Goal: Task Accomplishment & Management: Complete application form

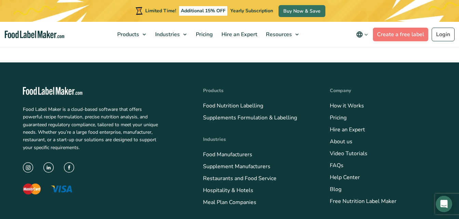
scroll to position [2415, 0]
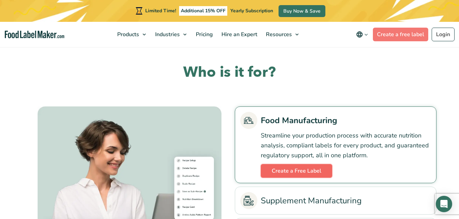
click at [317, 170] on link "Create a Free Label" at bounding box center [296, 171] width 71 height 14
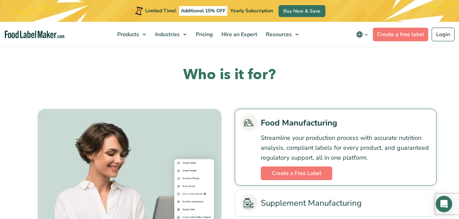
click at [196, 46] on link "Food Manufacturers" at bounding box center [206, 50] width 99 height 13
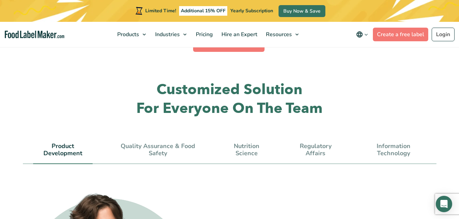
scroll to position [2008, 0]
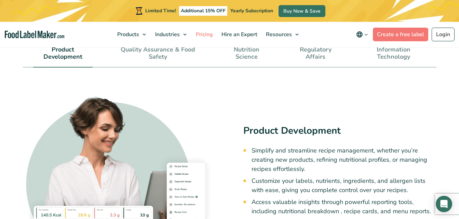
click at [206, 37] on span "Pricing" at bounding box center [204, 35] width 20 height 8
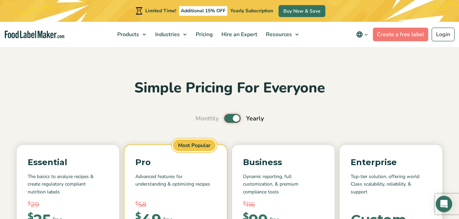
click at [201, 118] on input "Toggle" at bounding box center [199, 119] width 4 height 4
click at [231, 120] on label "Toggle" at bounding box center [232, 118] width 16 height 9
click at [201, 120] on input "Toggle" at bounding box center [199, 119] width 4 height 4
drag, startPoint x: 236, startPoint y: 120, endPoint x: 227, endPoint y: 120, distance: 9.2
click at [227, 120] on label "Toggle" at bounding box center [232, 118] width 16 height 9
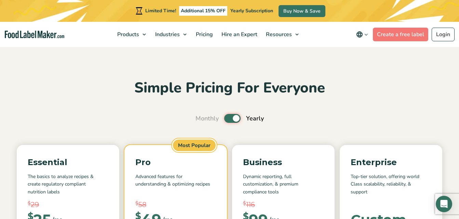
click at [201, 120] on input "Toggle" at bounding box center [199, 119] width 4 height 4
checkbox input "false"
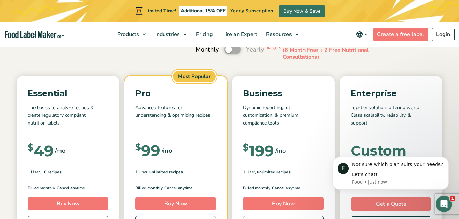
scroll to position [25, 0]
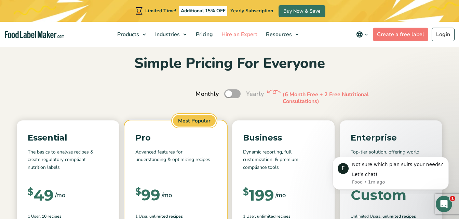
click at [234, 32] on span "Hire an Expert" at bounding box center [238, 35] width 39 height 8
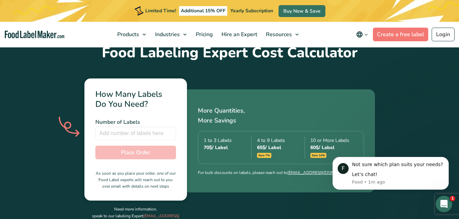
scroll to position [233, 0]
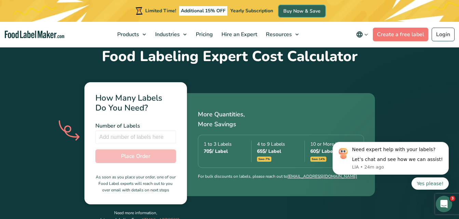
click at [286, 12] on link "Buy Now & Save" at bounding box center [302, 11] width 47 height 12
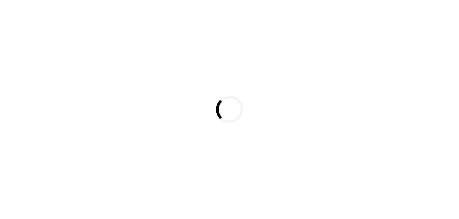
click at [286, 11] on div "Loading..." at bounding box center [229, 109] width 459 height 219
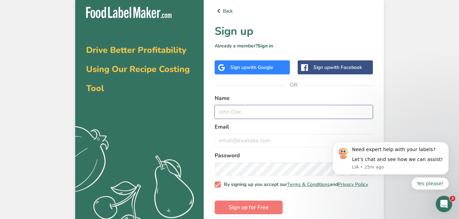
click at [265, 110] on input "text" at bounding box center [294, 112] width 158 height 14
click at [251, 65] on span "with Google" at bounding box center [260, 67] width 27 height 6
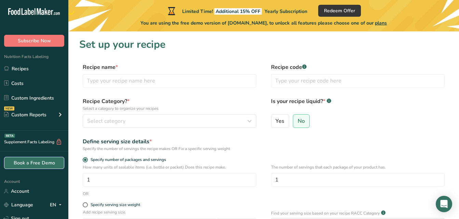
click at [28, 163] on link "Book a Free Demo" at bounding box center [34, 163] width 60 height 12
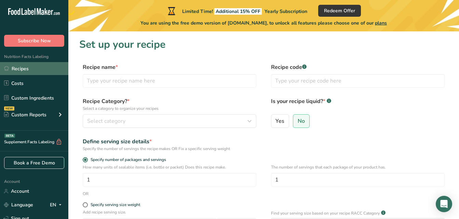
click at [52, 70] on link "Recipes" at bounding box center [34, 68] width 68 height 13
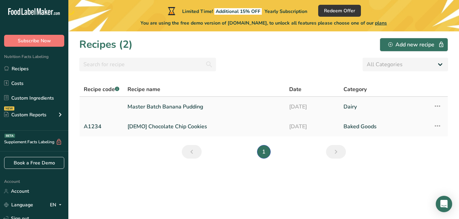
click at [440, 104] on icon at bounding box center [437, 106] width 8 height 12
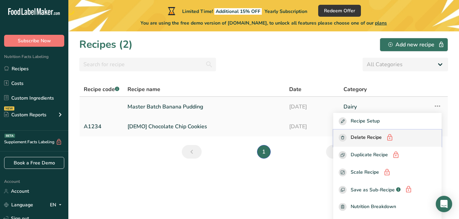
click at [380, 138] on span "Delete Recipe" at bounding box center [366, 138] width 31 height 9
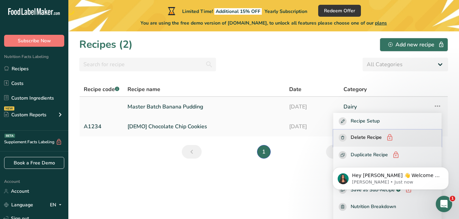
click at [392, 137] on div "Delete Recipe" at bounding box center [387, 138] width 97 height 9
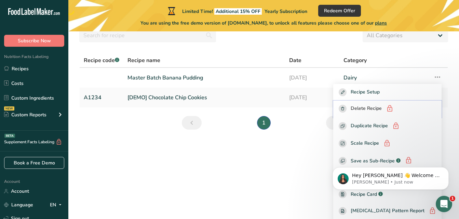
scroll to position [35, 0]
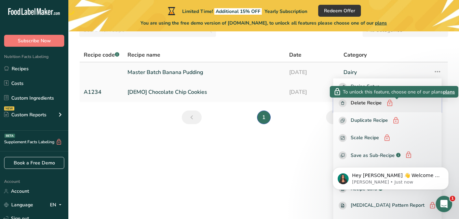
click at [393, 102] on icon "button" at bounding box center [390, 103] width 8 height 10
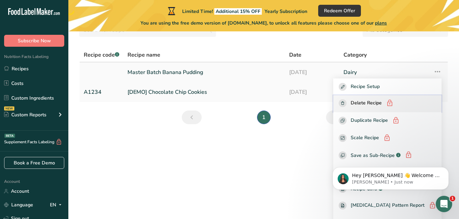
click at [347, 103] on rect "button" at bounding box center [343, 103] width 8 height 8
click at [344, 103] on icon "button" at bounding box center [342, 103] width 3 height 3
click at [399, 71] on link "Dairy" at bounding box center [385, 72] width 82 height 14
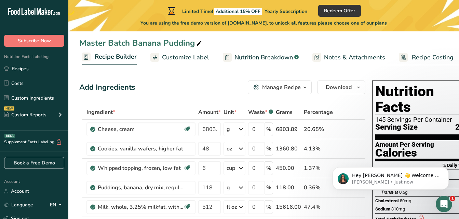
scroll to position [0, 66]
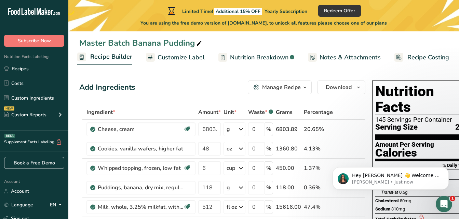
click at [430, 56] on span "Recipe Costing" at bounding box center [428, 57] width 42 height 9
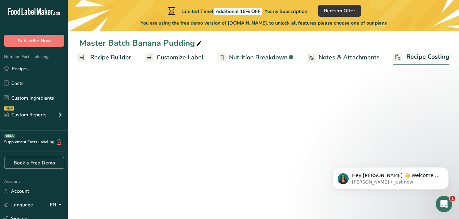
scroll to position [0, 67]
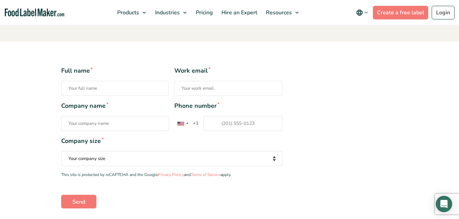
scroll to position [121, 0]
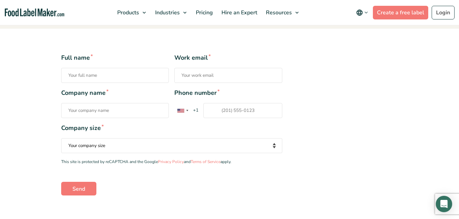
click at [136, 77] on input "Full name *" at bounding box center [115, 75] width 108 height 15
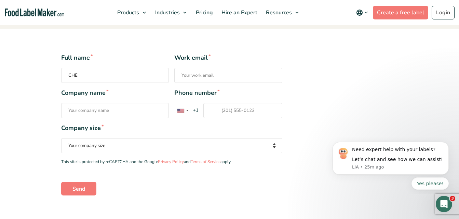
scroll to position [0, 0]
type input "[PERSON_NAME]"
type input "[PERSON_NAME][EMAIL_ADDRESS][DOMAIN_NAME]"
type input "MH FOOD GROUP"
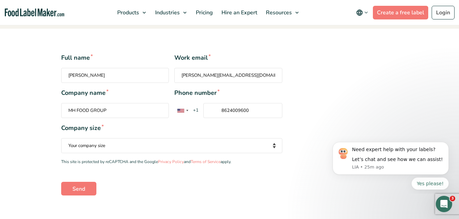
type input "8624009600"
click at [273, 147] on select "Your company size Fewer than 10 Employees 10 to 50 Employees 51 to 500 Employee…" at bounding box center [171, 145] width 221 height 15
select select "Fewer than 10 Employees"
click at [61, 138] on select "Your company size Fewer than 10 Employees 10 to 50 Employees 51 to 500 Employee…" at bounding box center [171, 145] width 221 height 15
click at [75, 193] on input "Send" at bounding box center [78, 189] width 35 height 14
